Goal: Task Accomplishment & Management: Complete application form

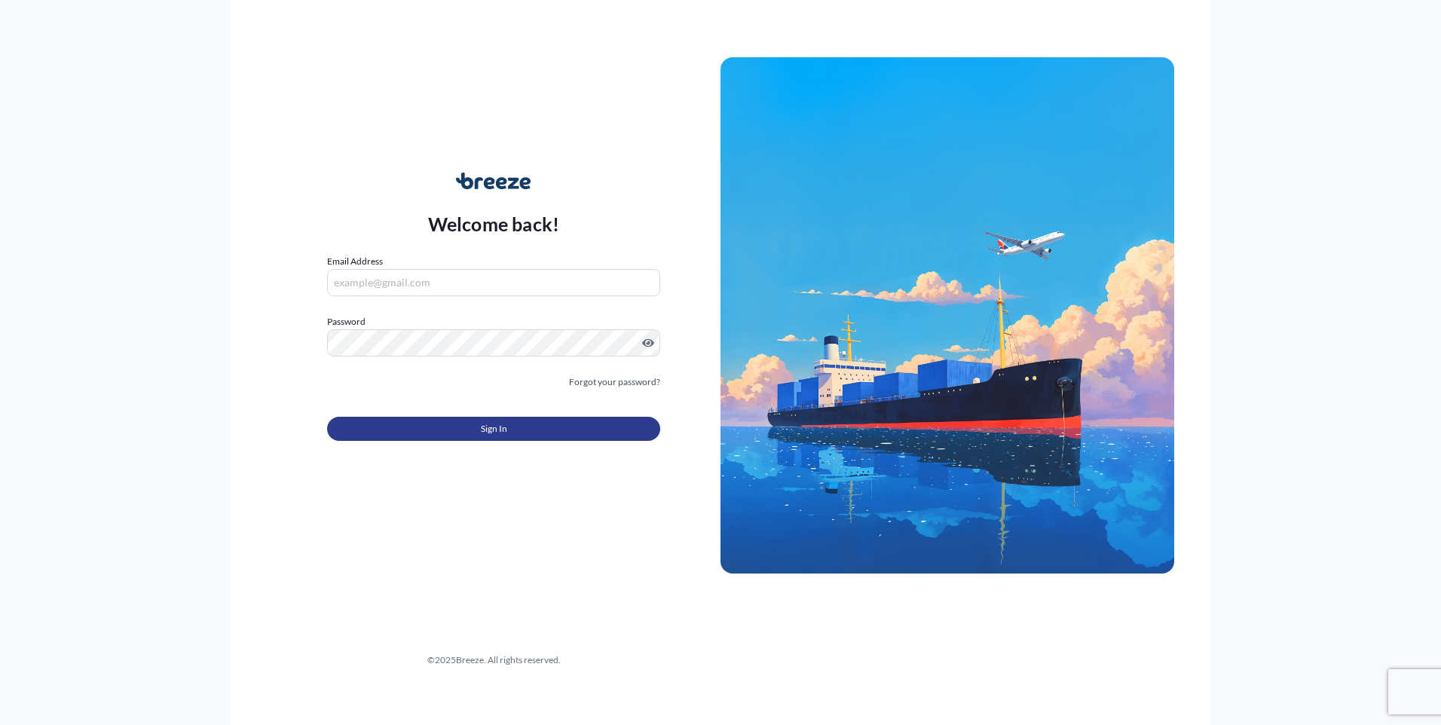
type input "[EMAIL_ADDRESS][PERSON_NAME][DOMAIN_NAME]"
click at [495, 439] on button "Sign In" at bounding box center [493, 429] width 333 height 24
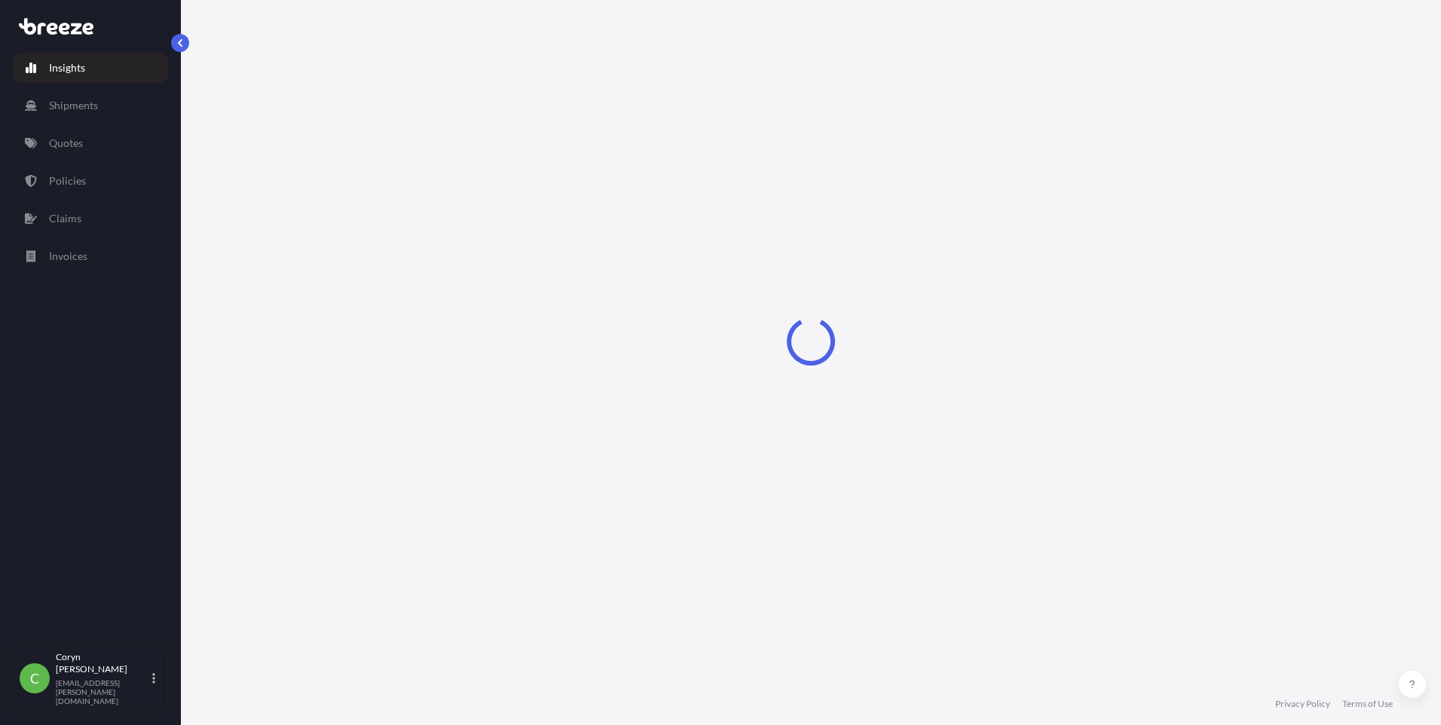
select select "2025"
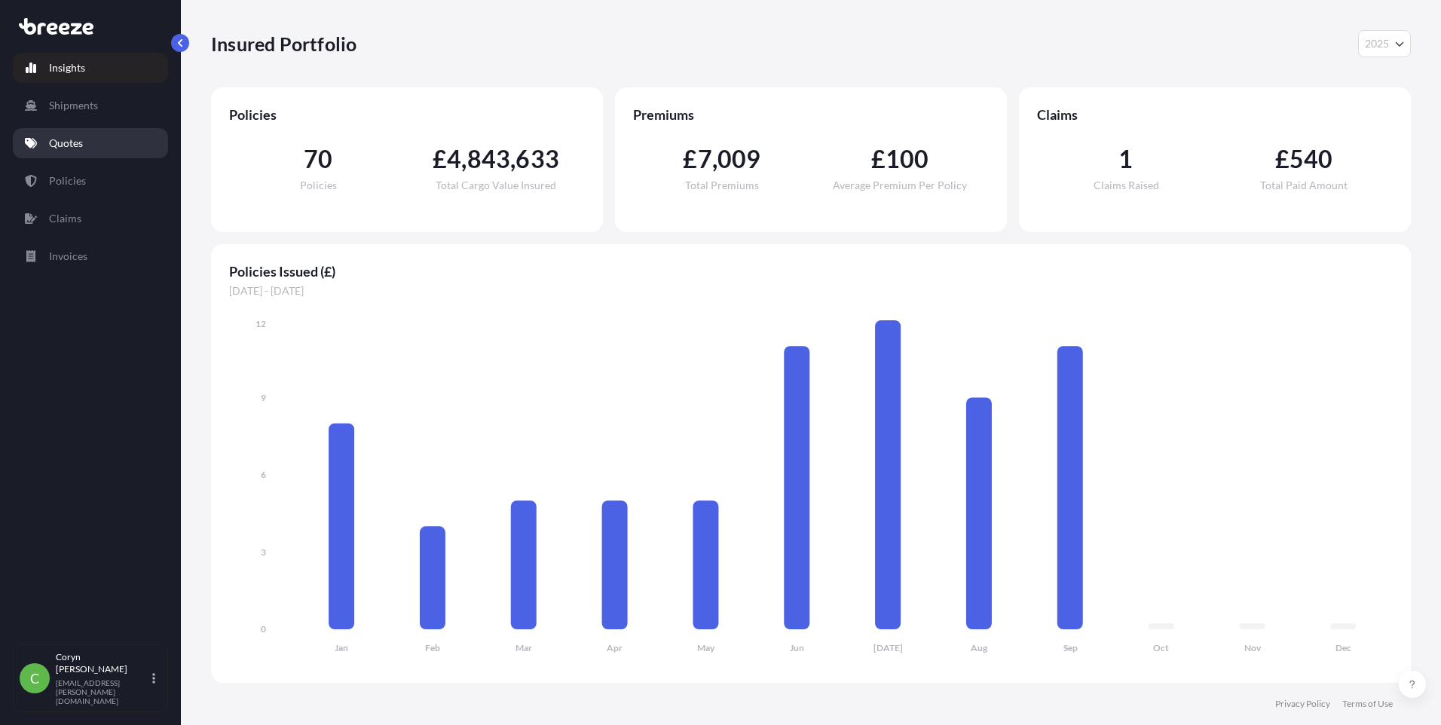
click at [72, 153] on link "Quotes" at bounding box center [90, 143] width 155 height 30
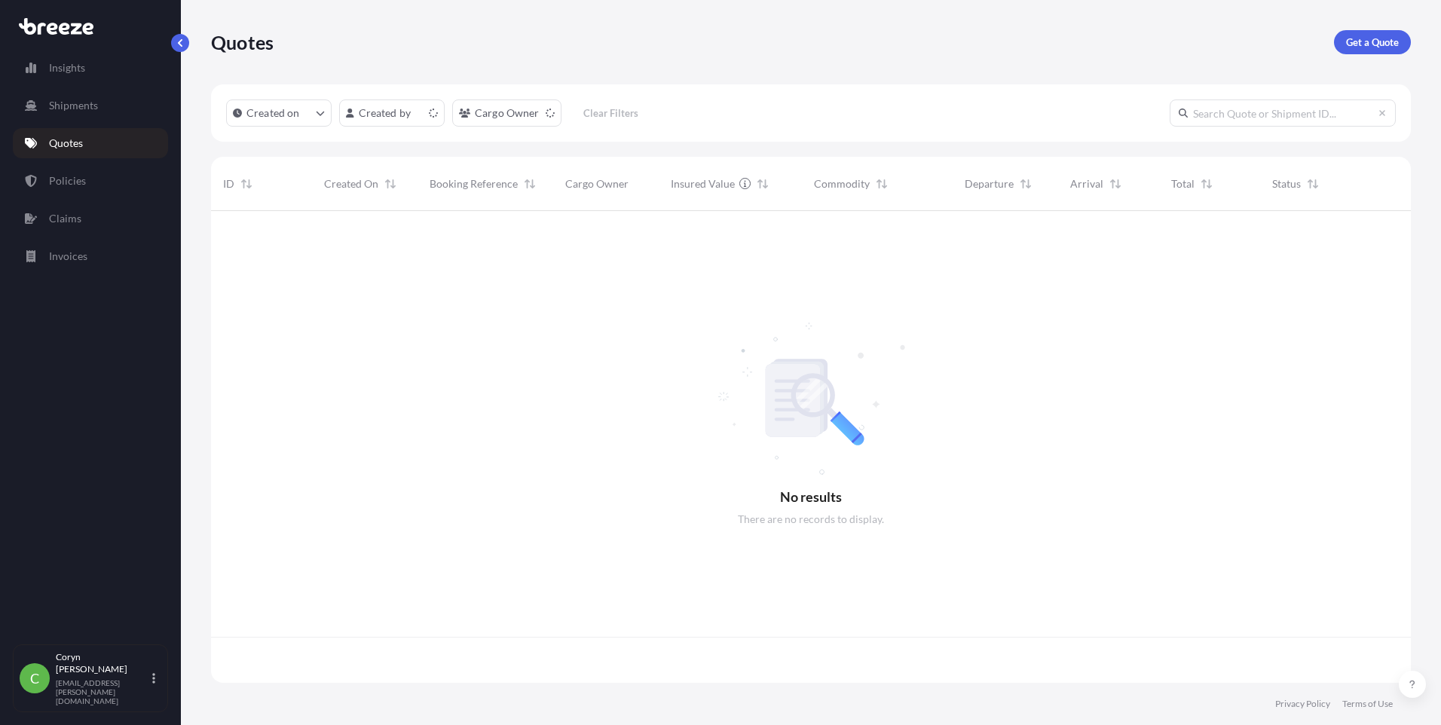
scroll to position [469, 1188]
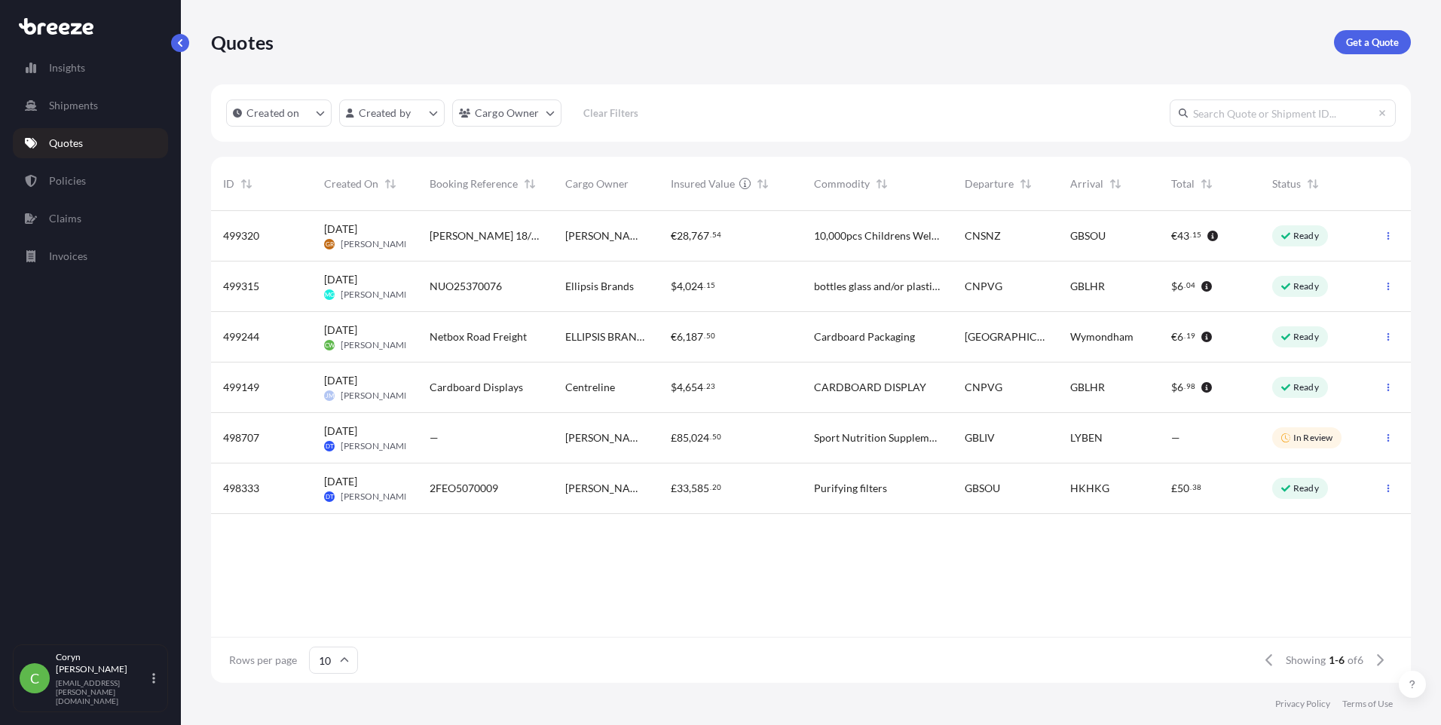
click at [503, 336] on span "Netbox Road Freight" at bounding box center [478, 336] width 97 height 15
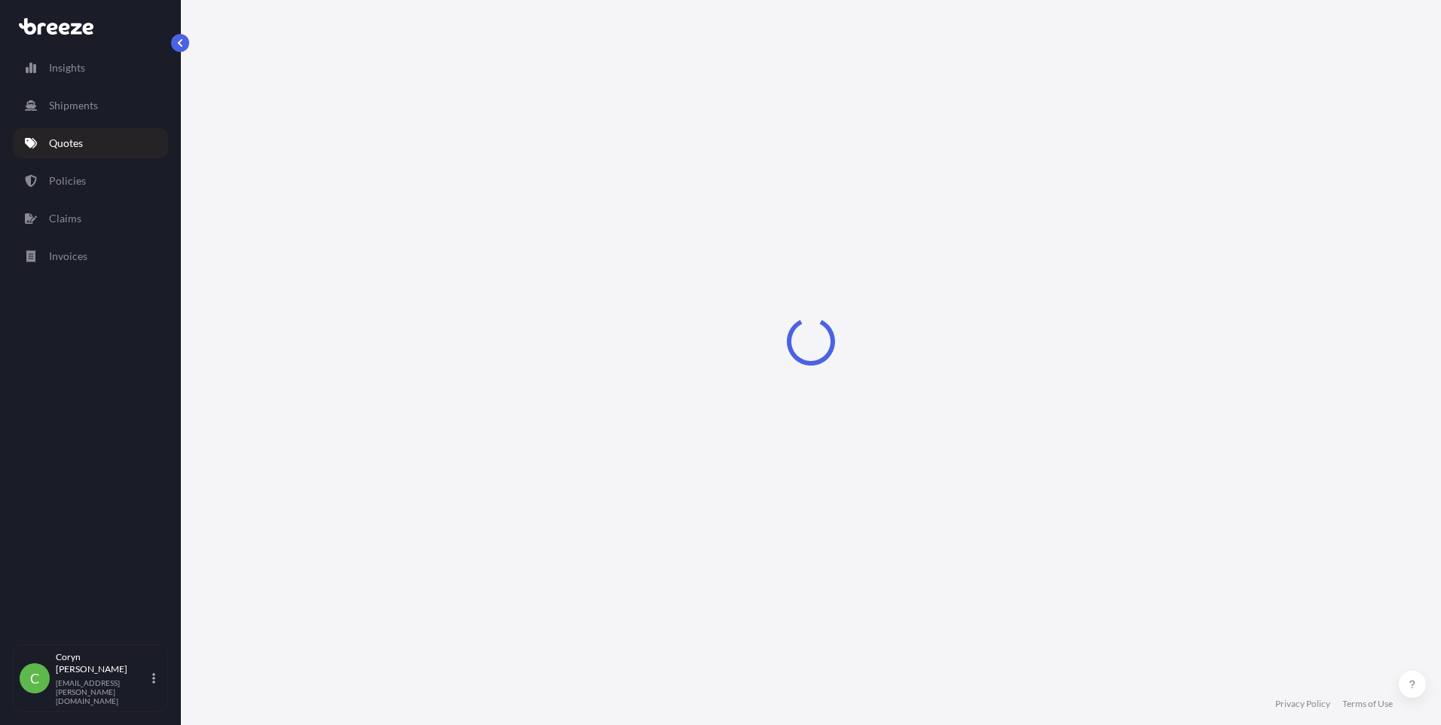
select select "Road"
select select "1"
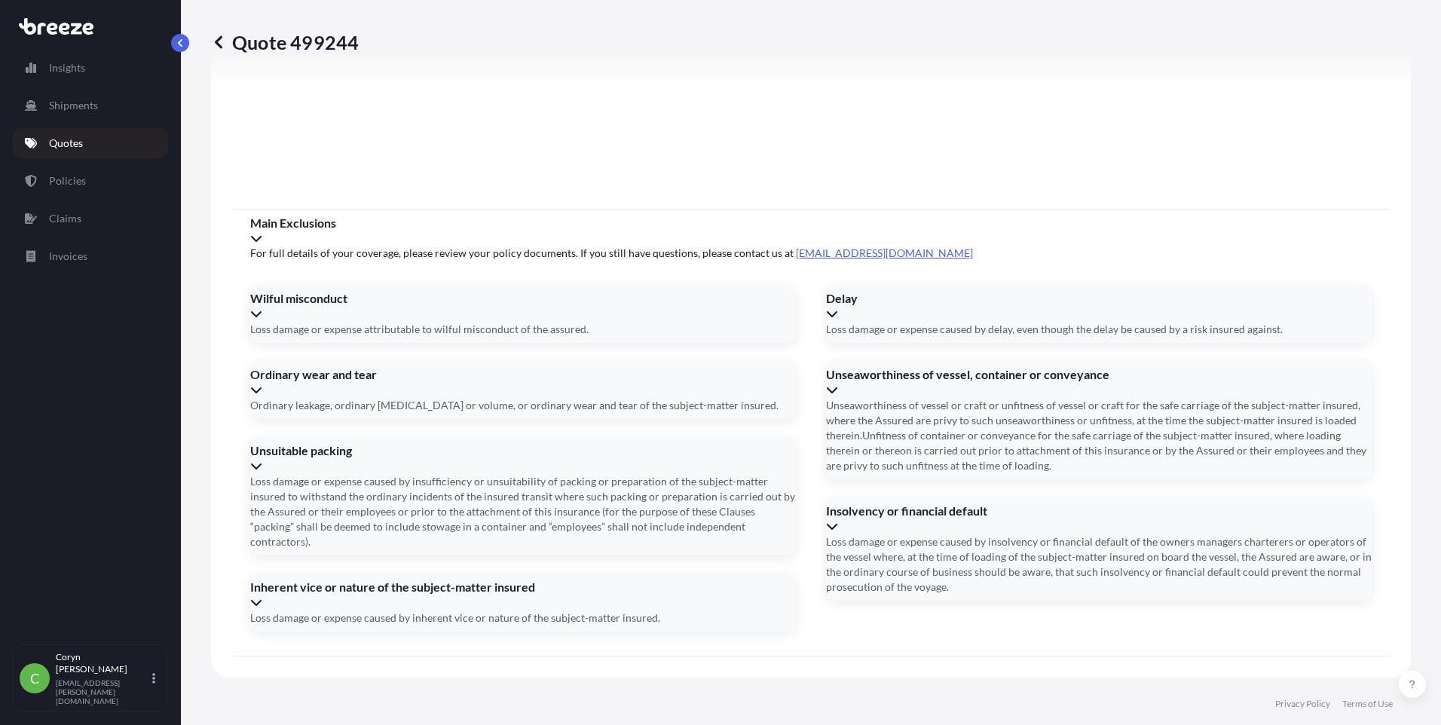
scroll to position [1667, 0]
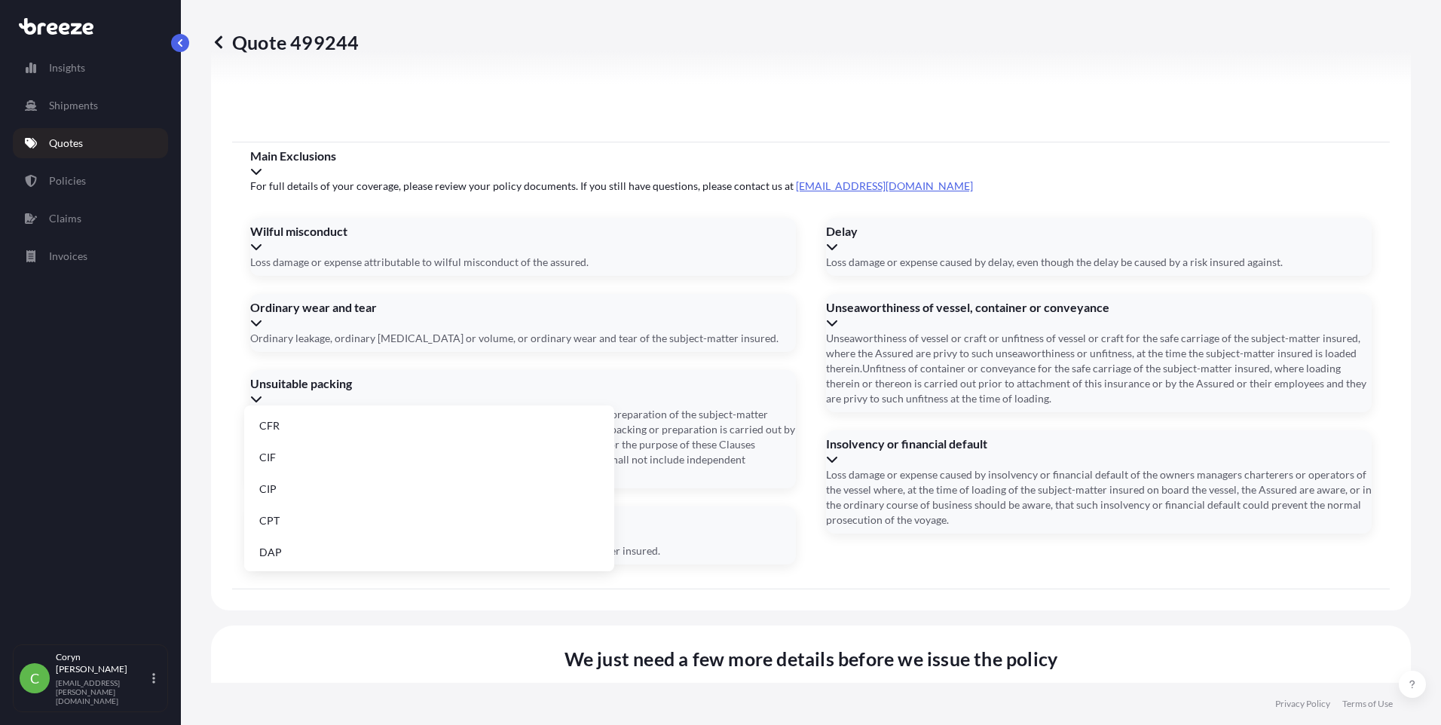
click at [295, 543] on li "DAP" at bounding box center [429, 552] width 358 height 29
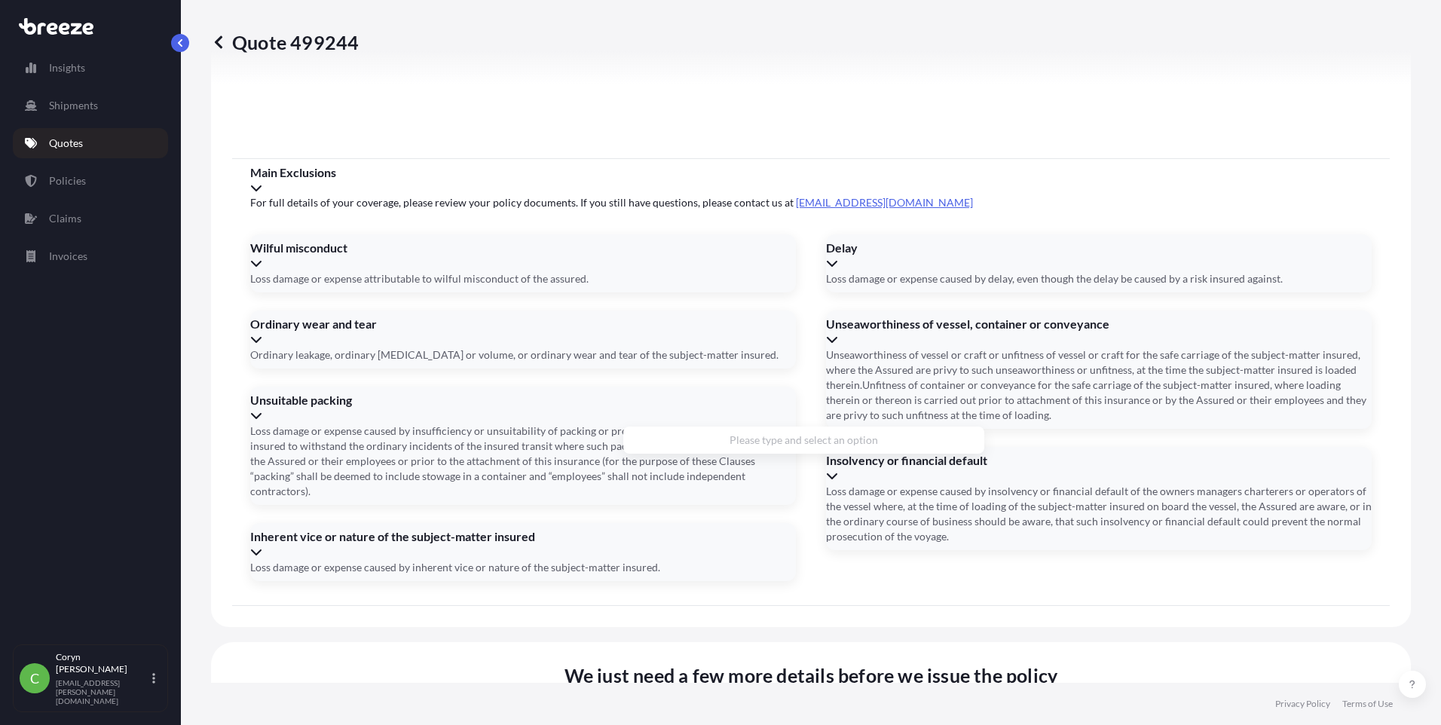
type input "e"
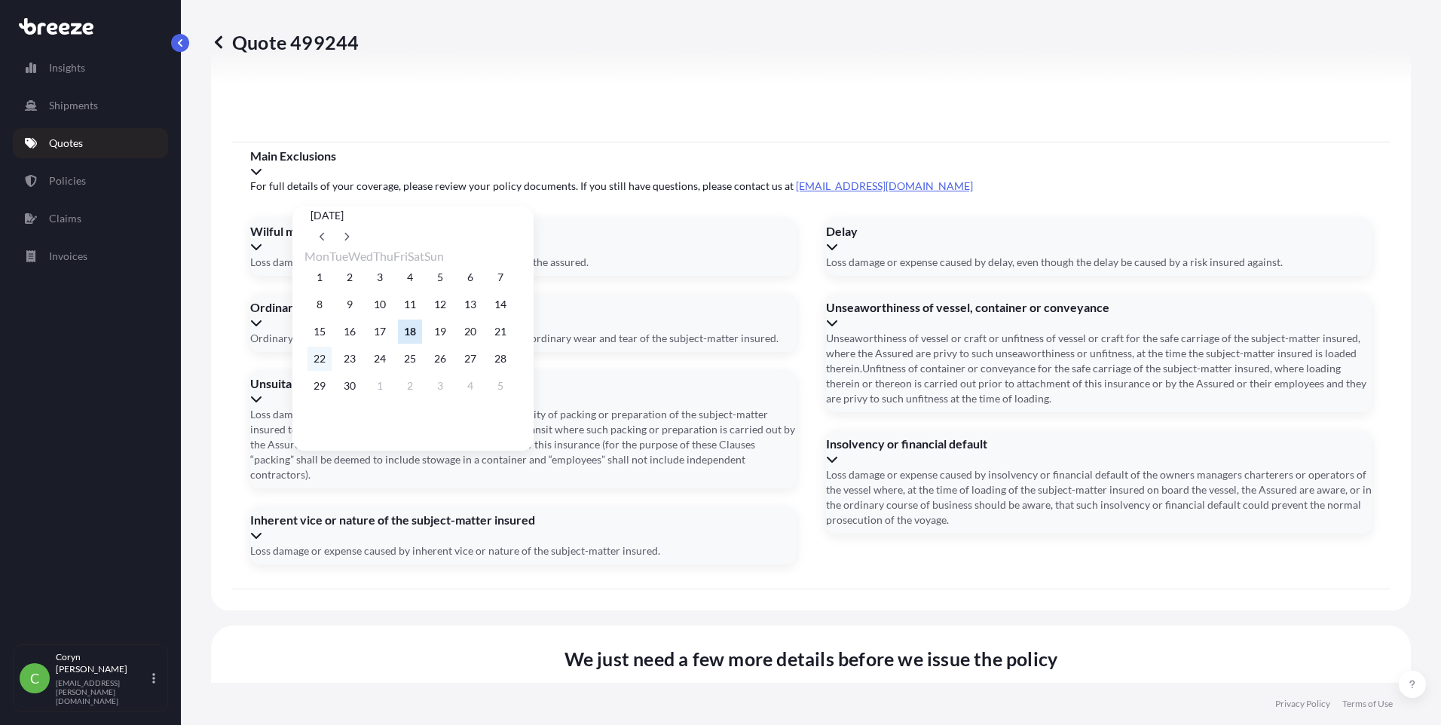
click at [316, 362] on button "22" at bounding box center [319, 359] width 24 height 24
type input "[DATE]"
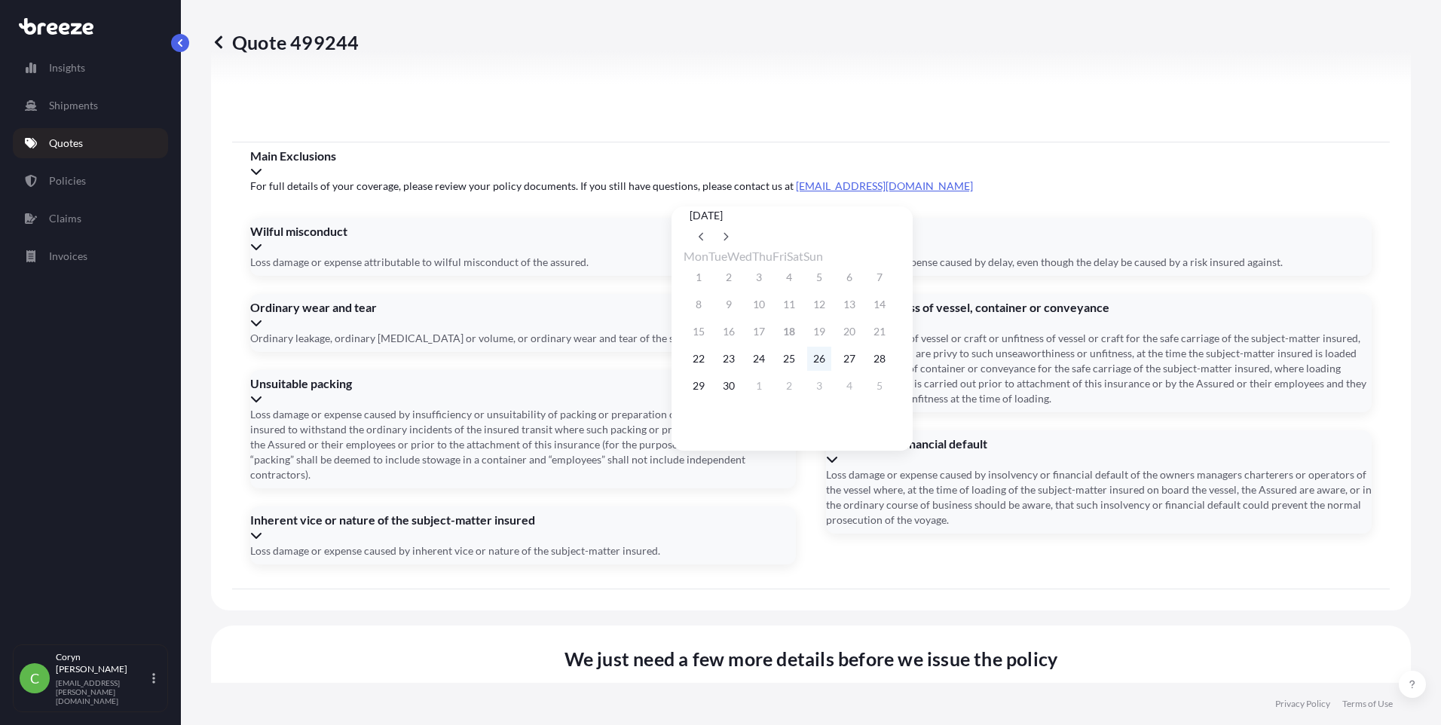
click at [831, 369] on button "26" at bounding box center [819, 359] width 24 height 24
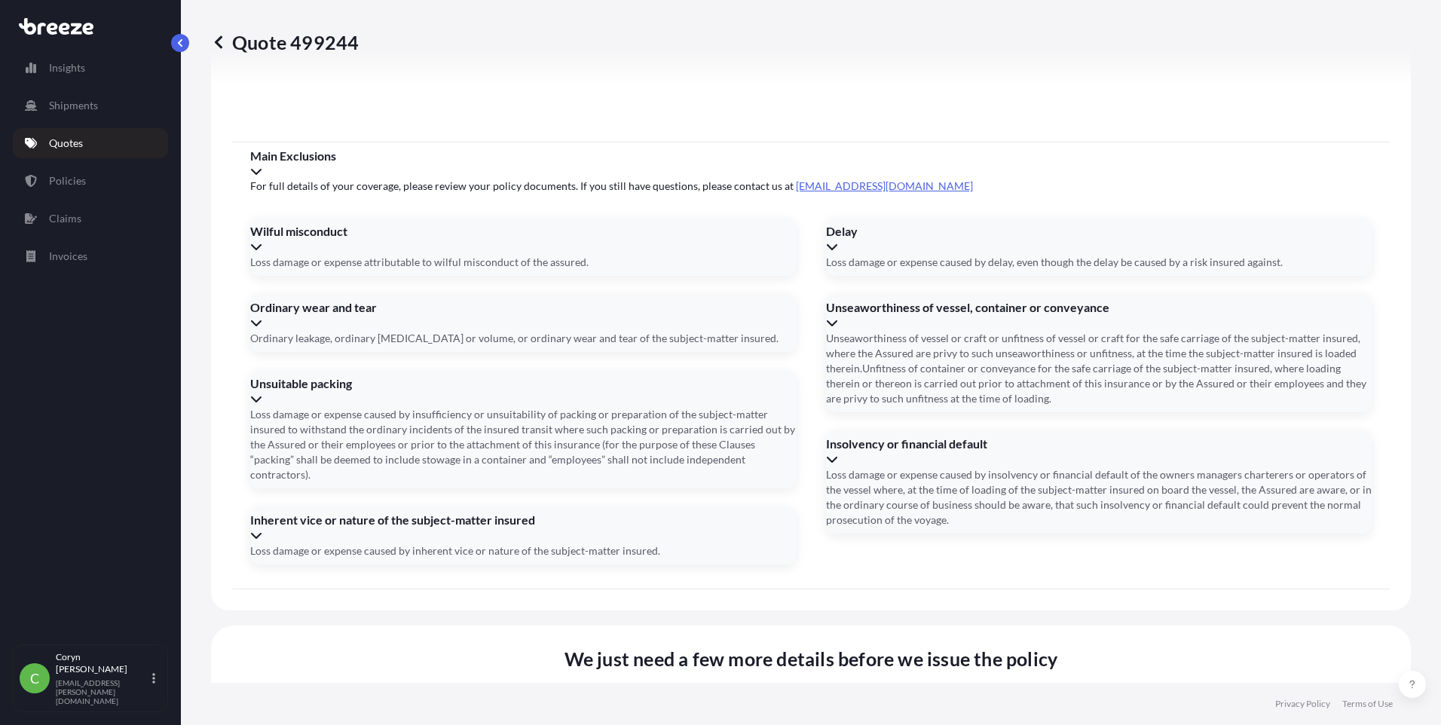
type input "[DATE]"
paste input "NOU25370091"
type input "NOU25370091"
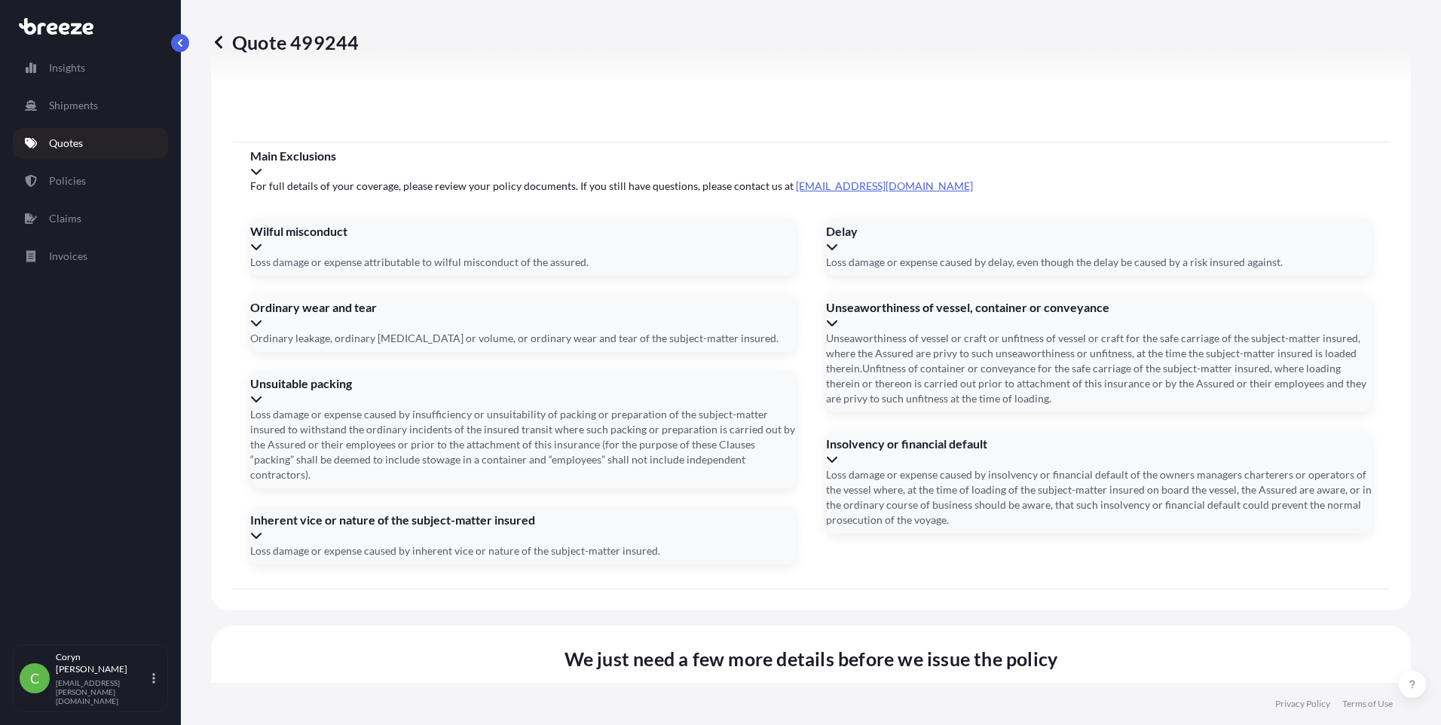
type input "f"
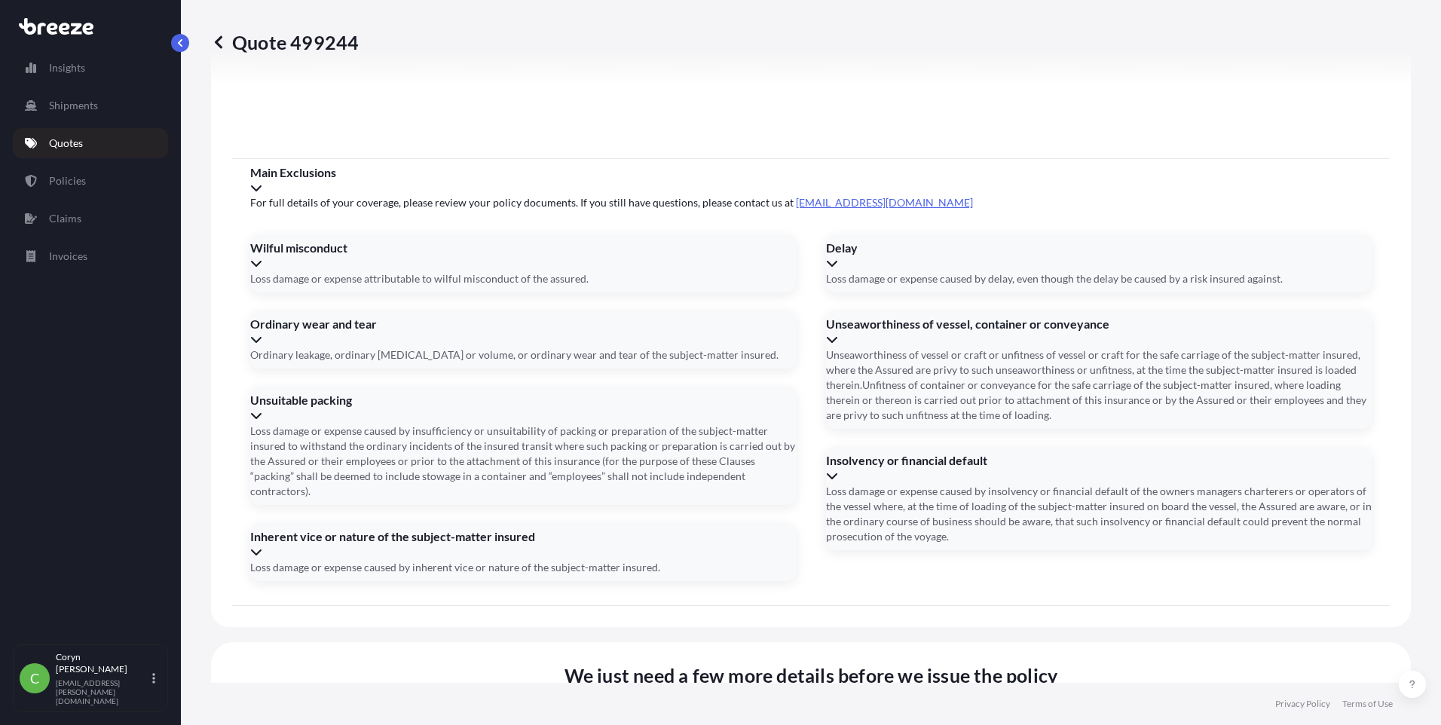
click at [778, 440] on li "[STREET_ADDRESS]" at bounding box center [803, 447] width 349 height 29
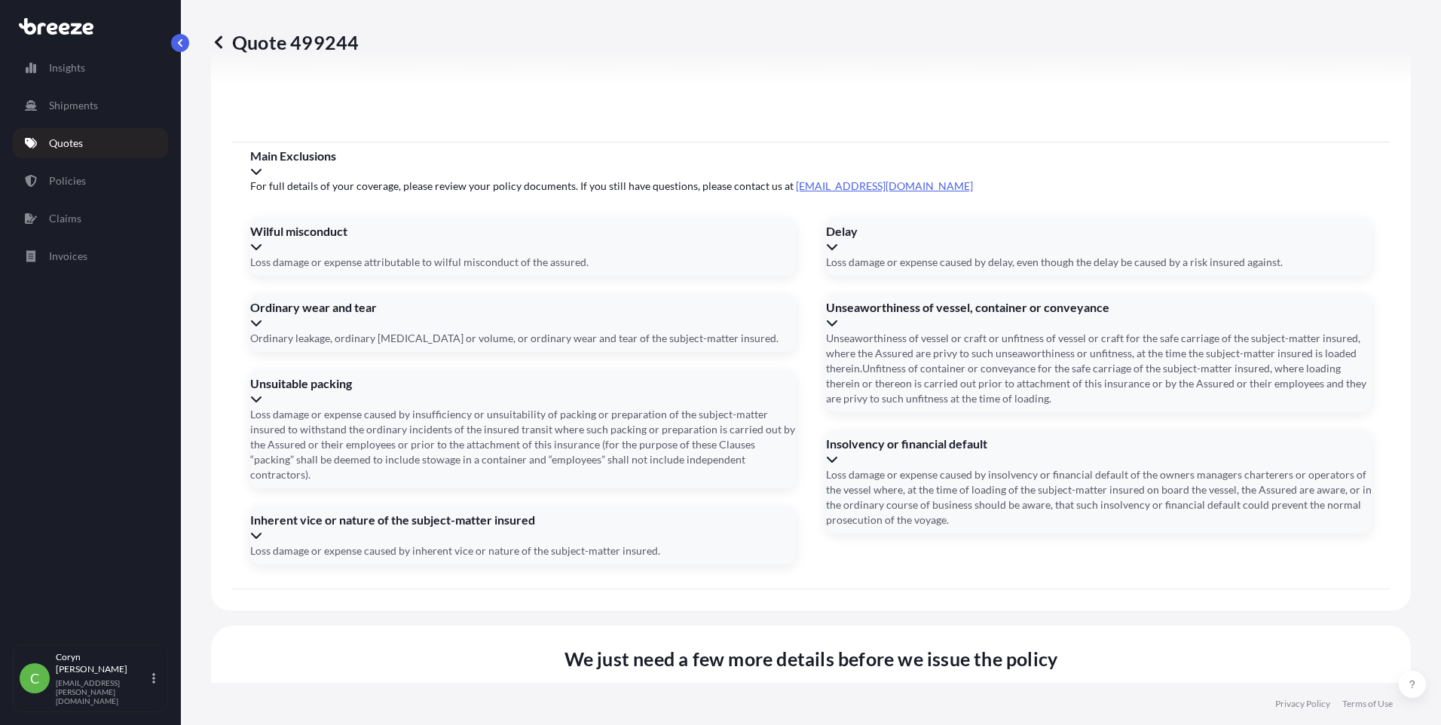
type input "[STREET_ADDRESS]"
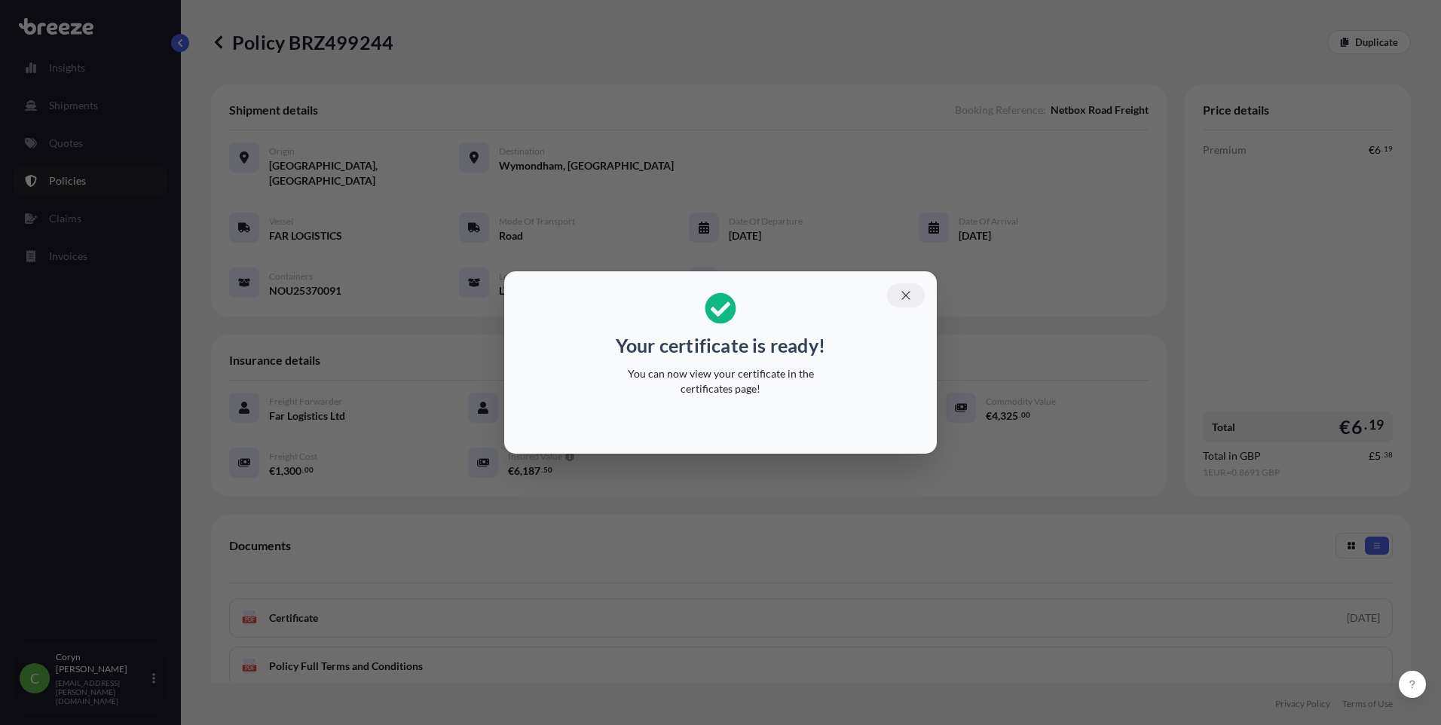
click at [899, 290] on icon "button" at bounding box center [906, 296] width 14 height 14
